Goal: Task Accomplishment & Management: Manage account settings

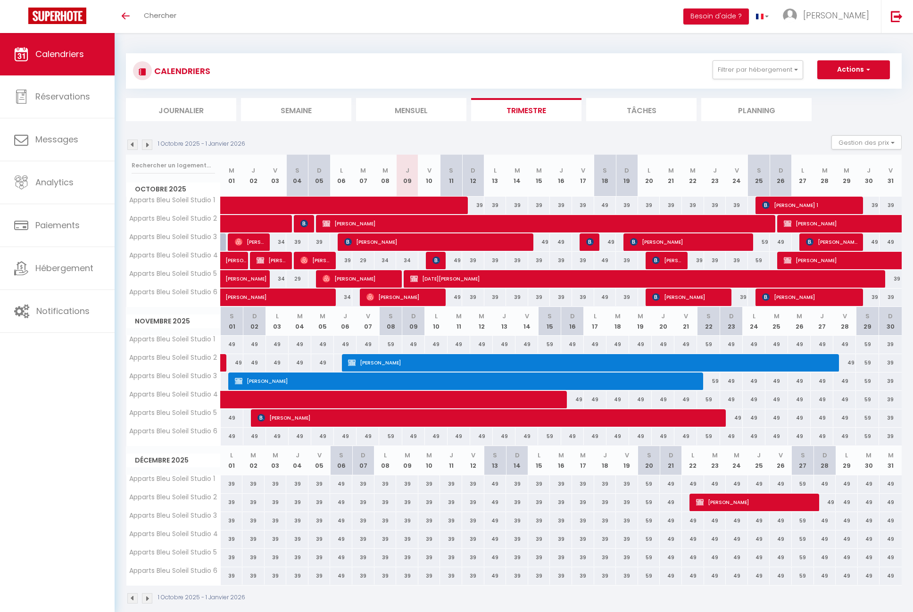
click at [481, 205] on div "39" at bounding box center [473, 205] width 22 height 17
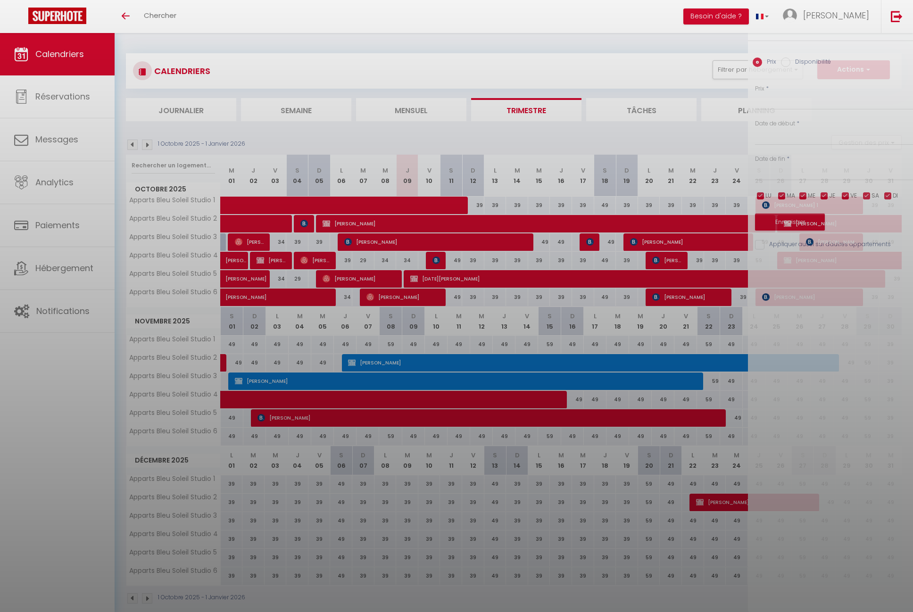
type input "39"
type input "Dim 12 Octobre 2025"
type input "Lun 13 Octobre 2025"
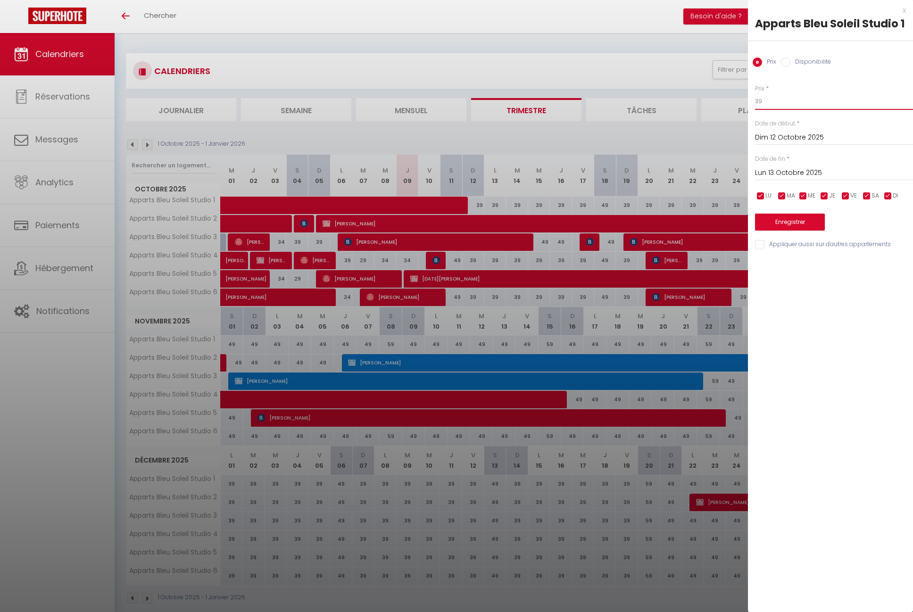
click at [788, 105] on input "39" at bounding box center [834, 101] width 158 height 17
type input "34"
click at [776, 168] on input "Lun 13 Octobre 2025" at bounding box center [834, 173] width 158 height 12
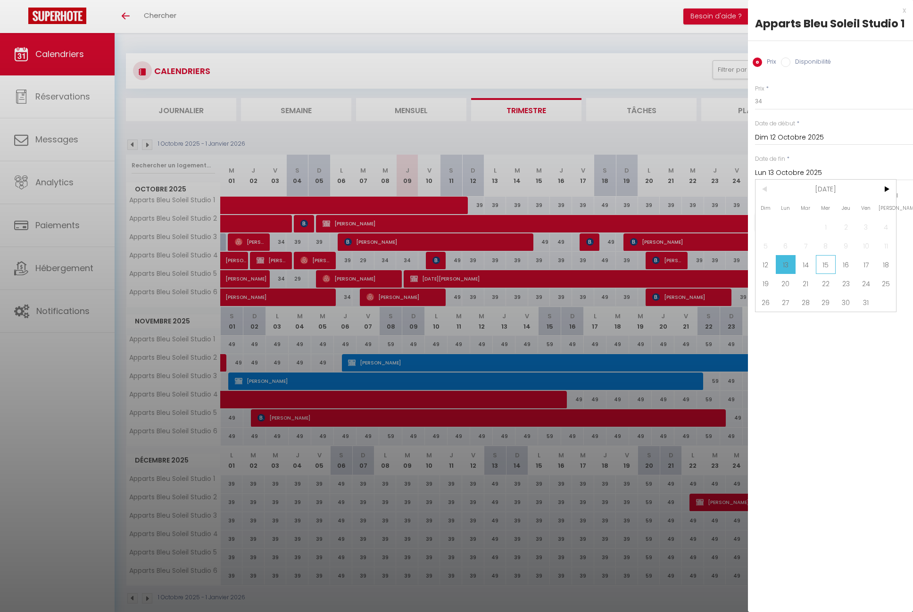
click at [825, 262] on span "15" at bounding box center [825, 264] width 20 height 19
type input "Mer 15 Octobre 2025"
click at [803, 221] on button "Enregistrer" at bounding box center [790, 222] width 70 height 17
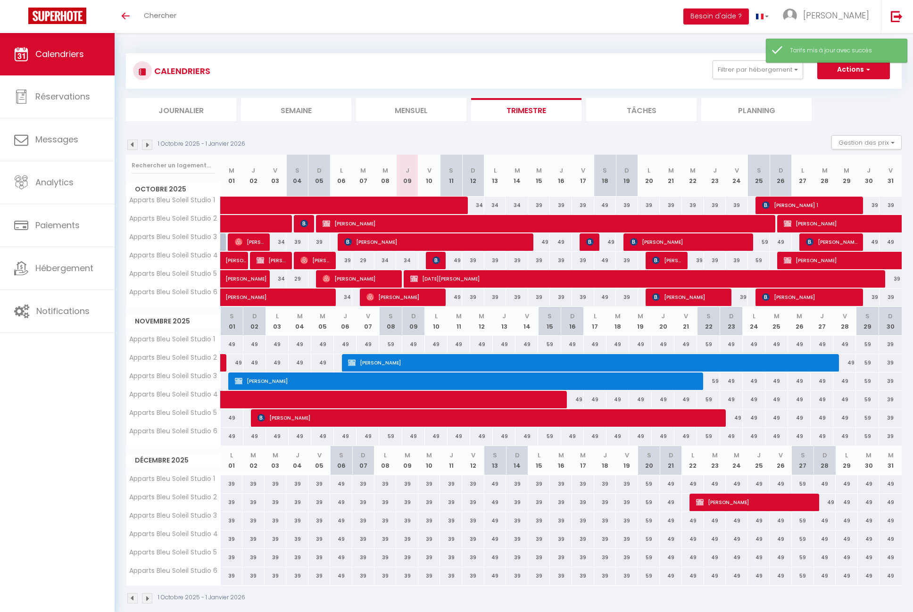
click at [545, 240] on div "49" at bounding box center [539, 241] width 22 height 17
type input "49"
type input "Mer 15 Octobre 2025"
type input "Jeu 16 Octobre 2025"
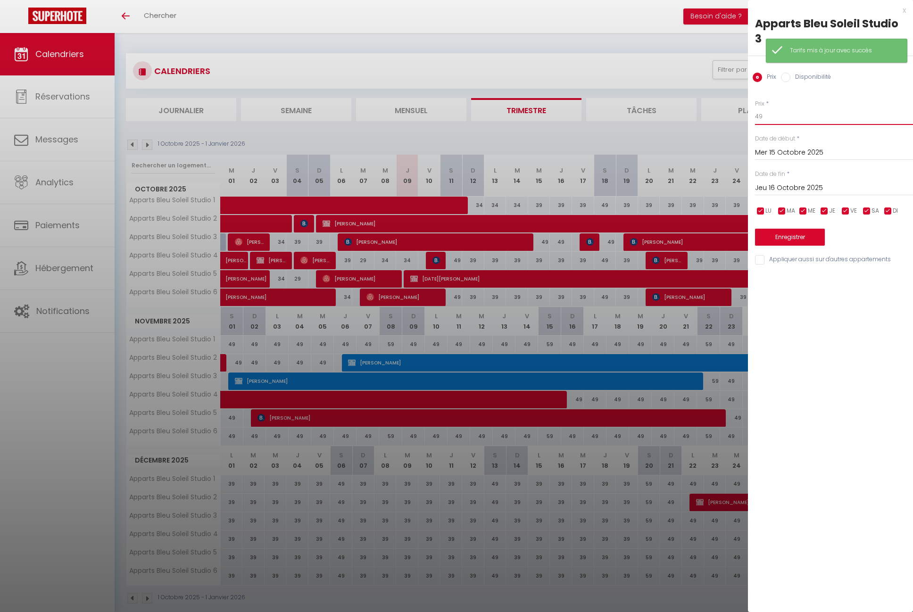
click at [789, 115] on input "49" at bounding box center [834, 116] width 158 height 17
type input "4"
type input "34"
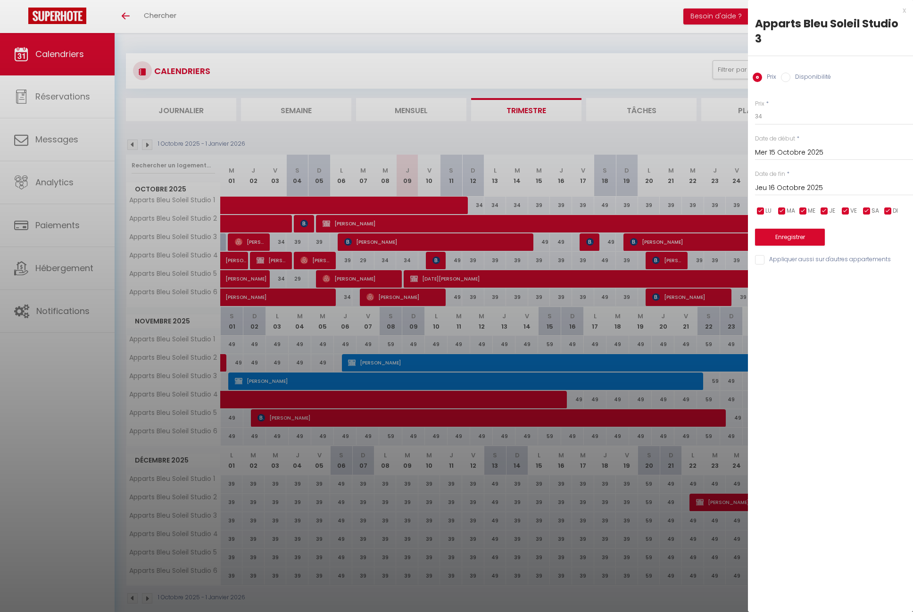
click at [786, 185] on input "Jeu 16 Octobre 2025" at bounding box center [834, 188] width 158 height 12
click at [863, 277] on span "17" at bounding box center [865, 279] width 20 height 19
type input "Ven 17 Octobre 2025"
click at [808, 235] on button "Enregistrer" at bounding box center [790, 237] width 70 height 17
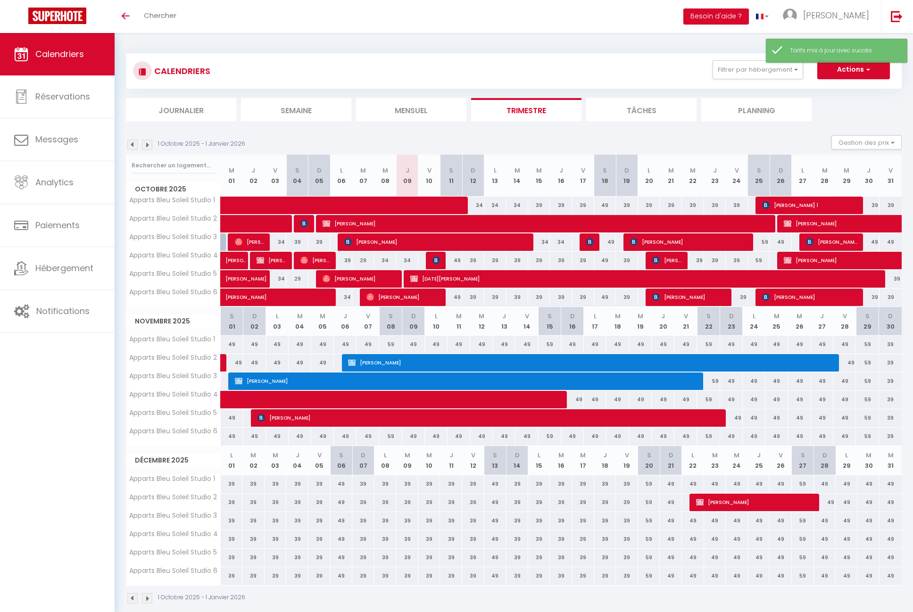
click at [611, 243] on div "49" at bounding box center [605, 241] width 22 height 17
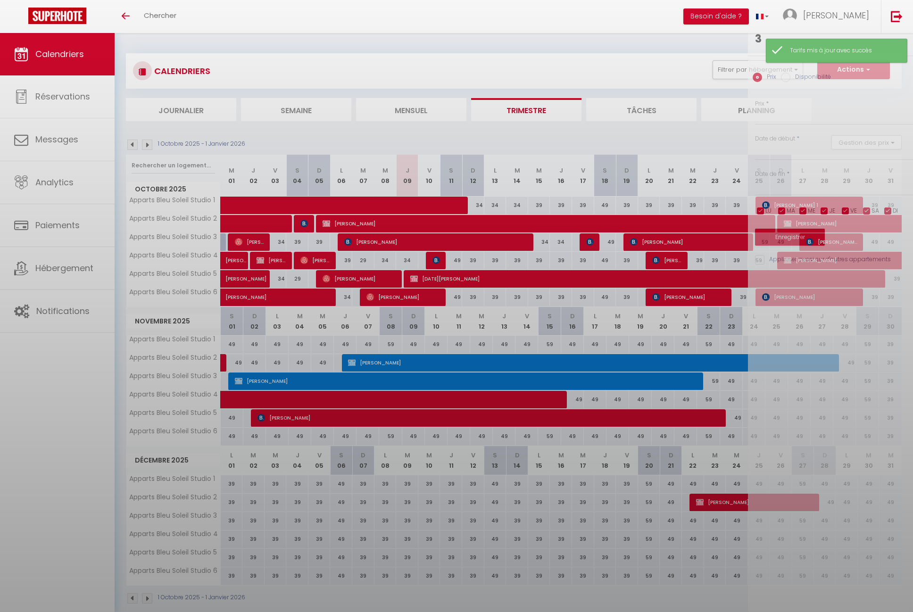
type input "49"
type input "[DATE]"
type input "Dim 19 Octobre 2025"
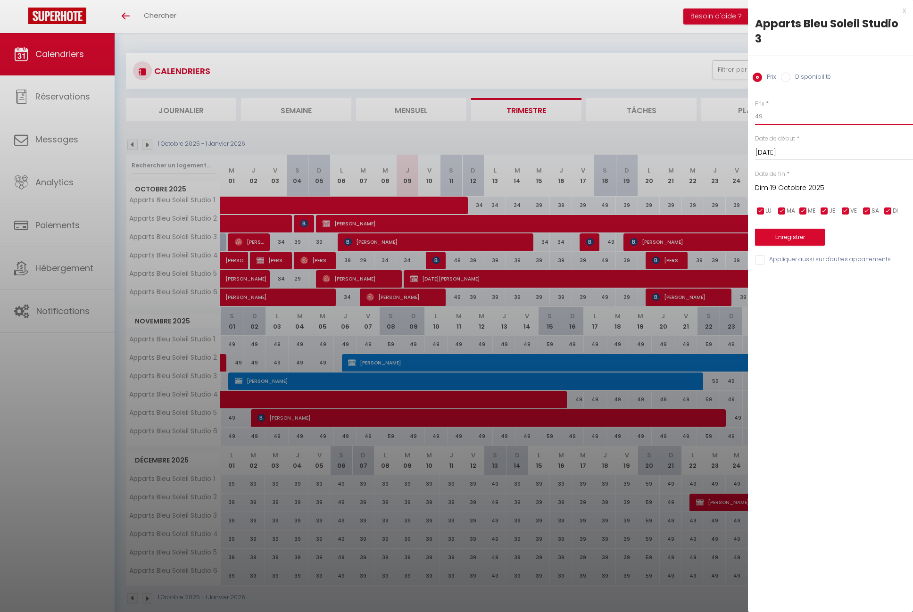
click at [778, 115] on input "49" at bounding box center [834, 116] width 158 height 17
type input "44"
click at [781, 231] on button "Enregistrer" at bounding box center [790, 237] width 70 height 17
